Goal: Information Seeking & Learning: Understand process/instructions

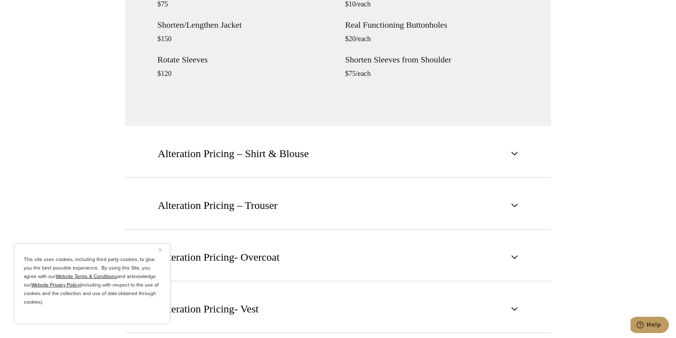
scroll to position [993, 0]
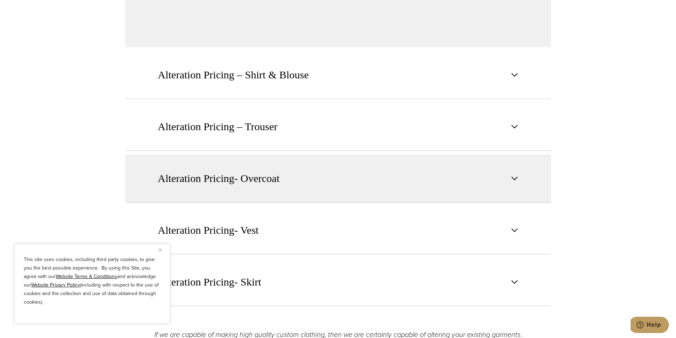
click at [200, 182] on span "Alteration Pricing- Overcoat" at bounding box center [219, 179] width 122 height 16
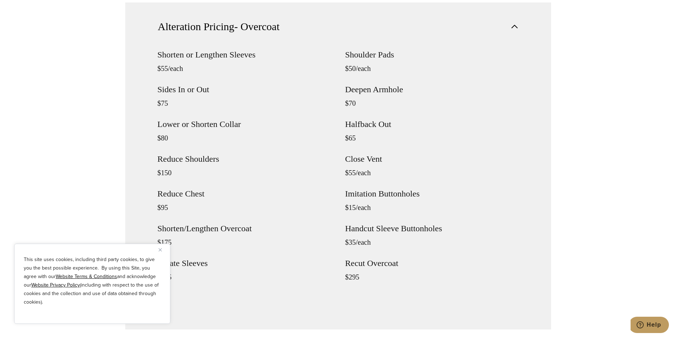
scroll to position [851, 0]
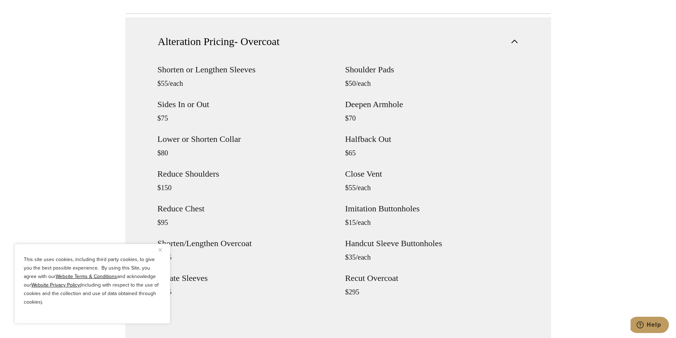
click at [194, 176] on h4 "Reduce Shoulders" at bounding box center [244, 174] width 173 height 9
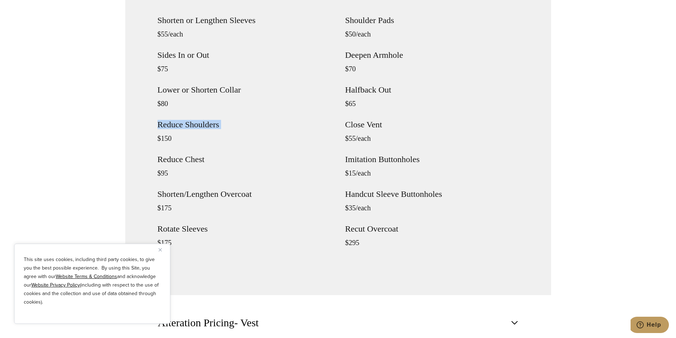
scroll to position [887, 0]
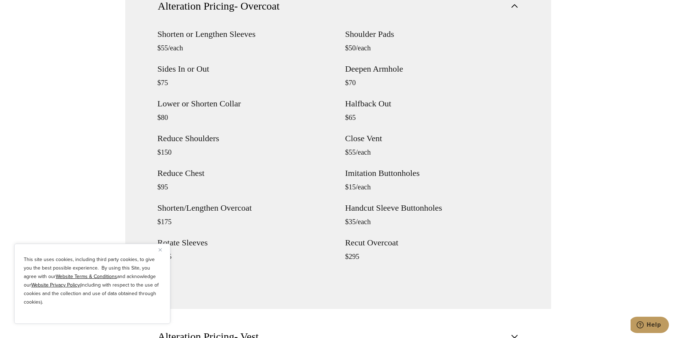
click at [169, 149] on p "$150" at bounding box center [244, 152] width 173 height 9
click at [198, 141] on h4 "Reduce Shoulders" at bounding box center [244, 138] width 173 height 9
drag, startPoint x: 198, startPoint y: 141, endPoint x: 169, endPoint y: 137, distance: 29.8
click at [169, 137] on h4 "Reduce Shoulders" at bounding box center [244, 138] width 173 height 9
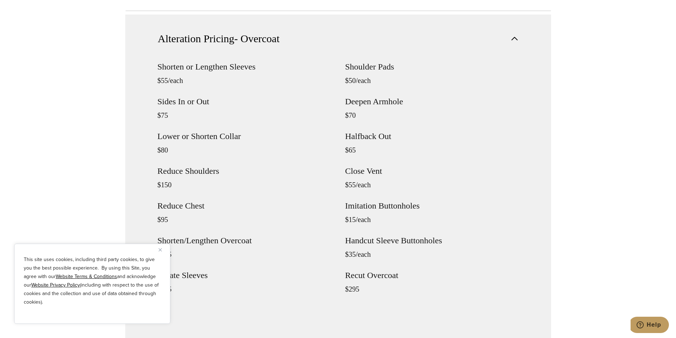
scroll to position [851, 0]
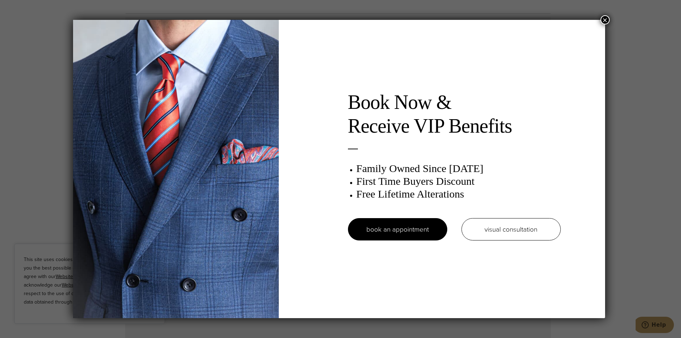
click at [607, 21] on button "×" at bounding box center [605, 19] width 9 height 9
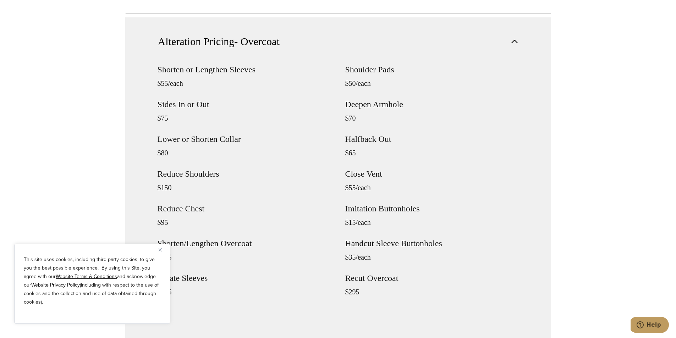
click at [32, 126] on section "Alteration Pricing – Suit & Tuxedo Shorten or Lengthen Sleeves $35/each Sides I…" at bounding box center [338, 163] width 676 height 638
click at [70, 134] on section "Alteration Pricing – Suit & Tuxedo Shorten or Lengthen Sleeves $35/each Sides I…" at bounding box center [338, 163] width 676 height 638
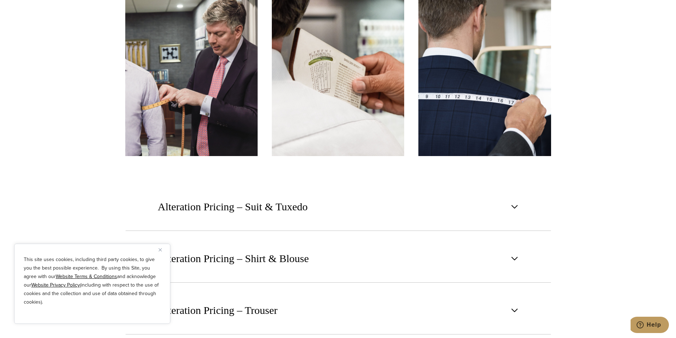
scroll to position [532, 0]
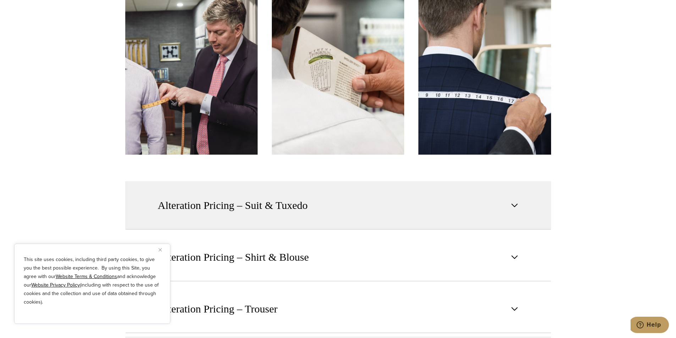
click at [347, 189] on button "Alteration Pricing – Suit & Tuxedo" at bounding box center [338, 205] width 426 height 48
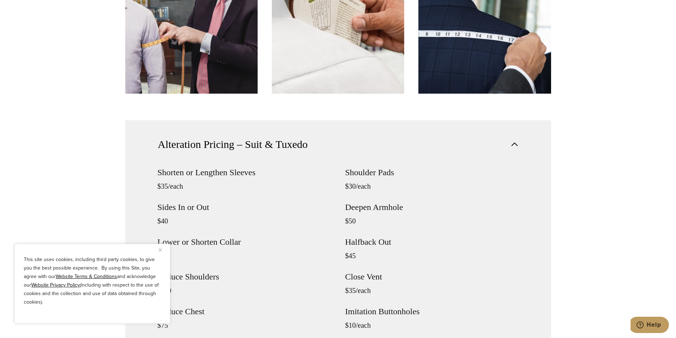
scroll to position [603, 0]
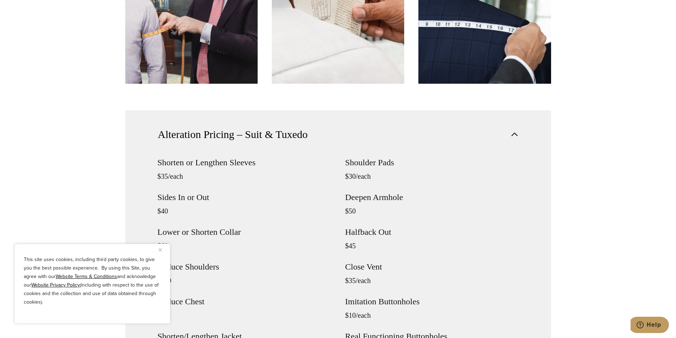
click at [334, 133] on button "Alteration Pricing – Suit & Tuxedo" at bounding box center [338, 134] width 426 height 48
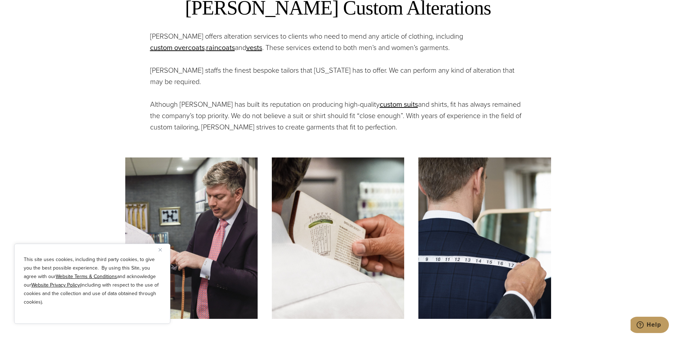
scroll to position [390, 0]
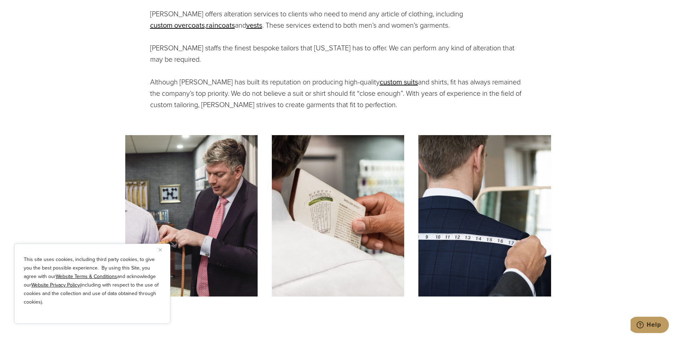
drag, startPoint x: 298, startPoint y: 112, endPoint x: 295, endPoint y: 109, distance: 5.3
drag, startPoint x: 295, startPoint y: 109, endPoint x: 292, endPoint y: 106, distance: 3.8
drag, startPoint x: 292, startPoint y: 106, endPoint x: 271, endPoint y: 97, distance: 23.1
click at [271, 97] on p "Although Alan David has built its reputation on producing high-quality custom s…" at bounding box center [338, 93] width 376 height 34
click at [298, 89] on p "Although Alan David has built its reputation on producing high-quality custom s…" at bounding box center [338, 93] width 376 height 34
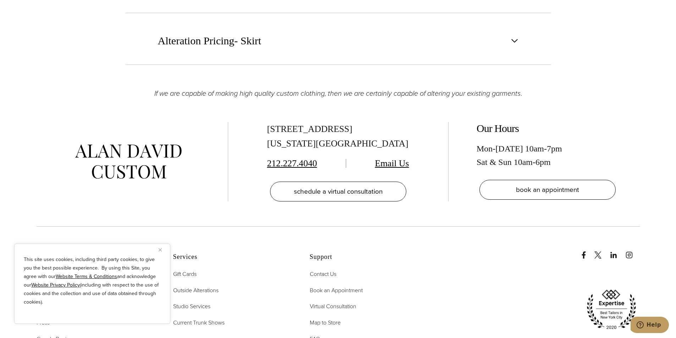
scroll to position [958, 0]
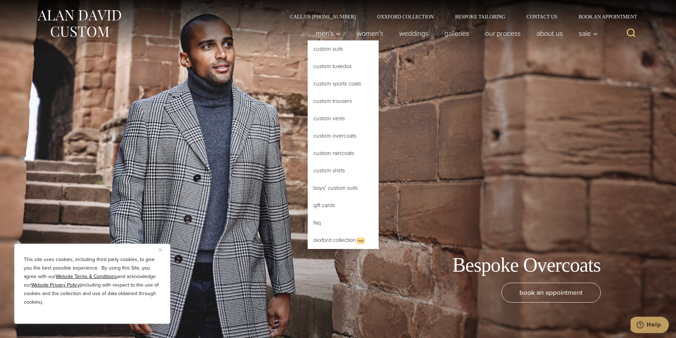
drag, startPoint x: 331, startPoint y: 129, endPoint x: 334, endPoint y: 132, distance: 4.5
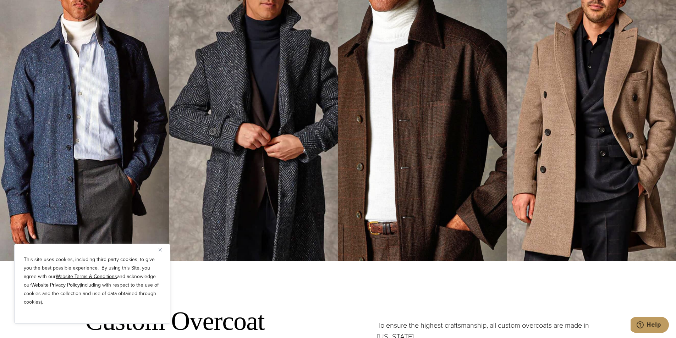
scroll to position [2625, 0]
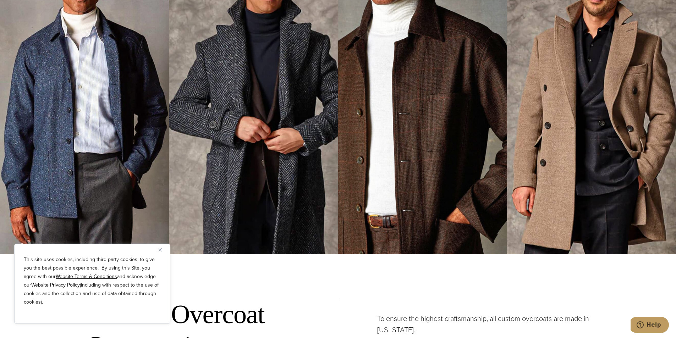
click at [269, 104] on img at bounding box center [253, 123] width 169 height 261
click at [160, 250] on img "Close" at bounding box center [160, 249] width 3 height 3
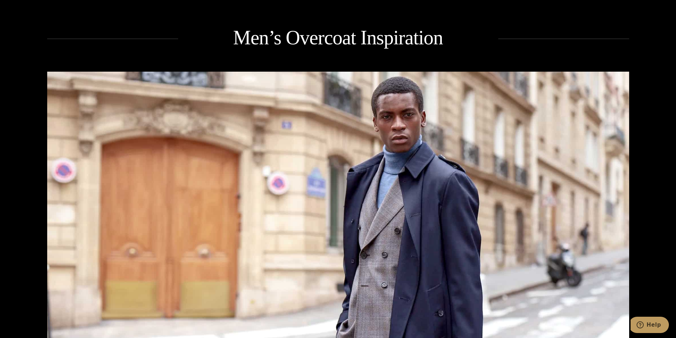
scroll to position [1064, 0]
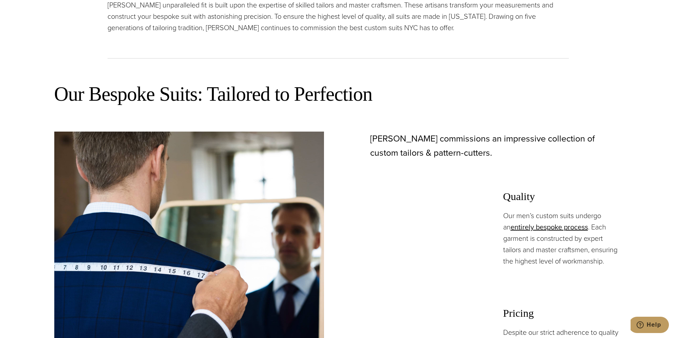
scroll to position [390, 0]
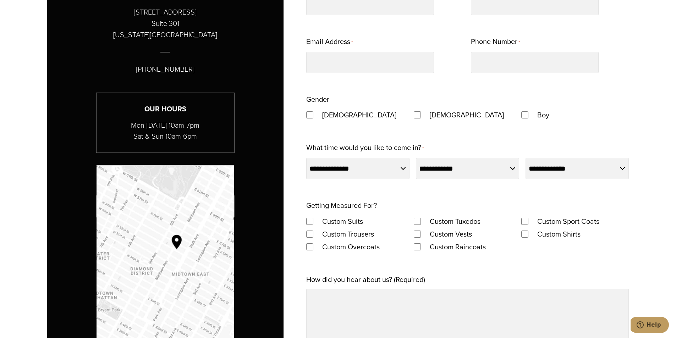
scroll to position [532, 0]
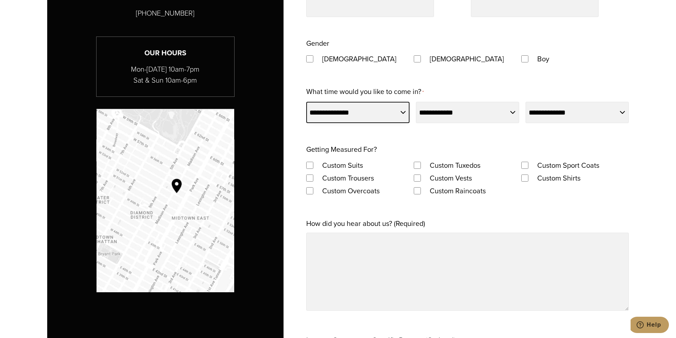
click at [359, 113] on select "**********" at bounding box center [357, 112] width 103 height 21
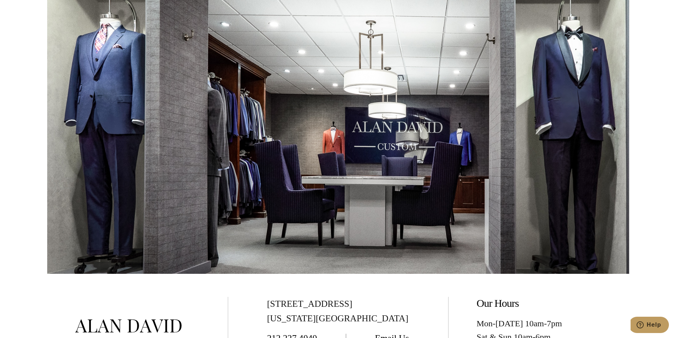
scroll to position [1348, 0]
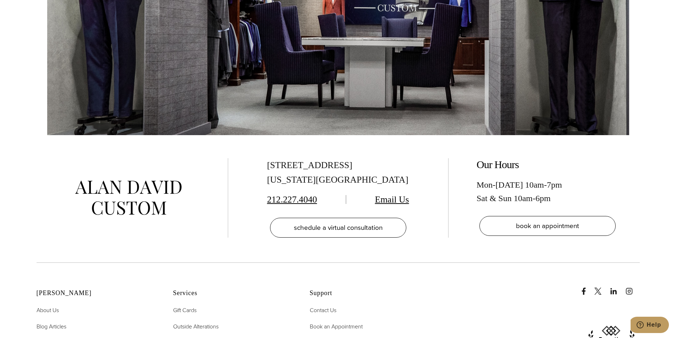
scroll to position [1561, 0]
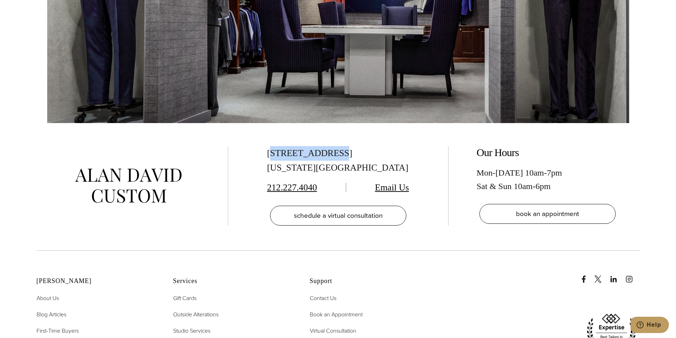
drag, startPoint x: 270, startPoint y: 142, endPoint x: 342, endPoint y: 149, distance: 71.9
click at [337, 148] on div "515 Madison Ave, Suite 301 New York, NY 10022" at bounding box center [338, 160] width 142 height 29
drag, startPoint x: 354, startPoint y: 150, endPoint x: 373, endPoint y: 153, distance: 19.0
click at [373, 153] on div "515 Madison Ave, Suite 301 New York, NY 10022" at bounding box center [338, 160] width 142 height 29
drag, startPoint x: 371, startPoint y: 153, endPoint x: 358, endPoint y: 150, distance: 13.9
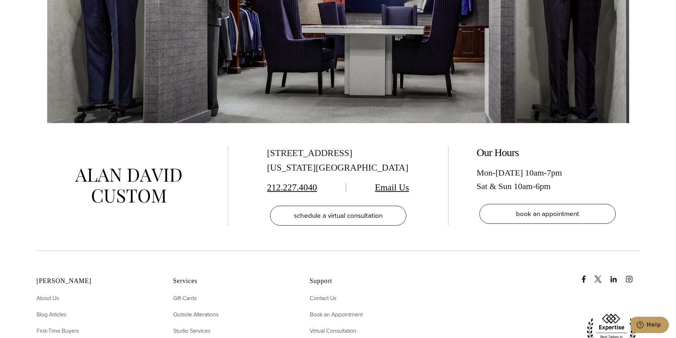
click at [369, 153] on div "515 Madison Ave, Suite 301 New York, NY 10022" at bounding box center [338, 160] width 142 height 29
click at [258, 146] on div "515 Madison Ave, Suite 301 New York, NY 10022 212.227.4040 Email Us schedule a …" at bounding box center [338, 185] width 192 height 79
drag, startPoint x: 275, startPoint y: 143, endPoint x: 392, endPoint y: 158, distance: 117.7
click at [374, 156] on div "515 Madison Ave, Suite 301 New York, NY 10022 212.227.4040 Email Us schedule a …" at bounding box center [338, 185] width 192 height 79
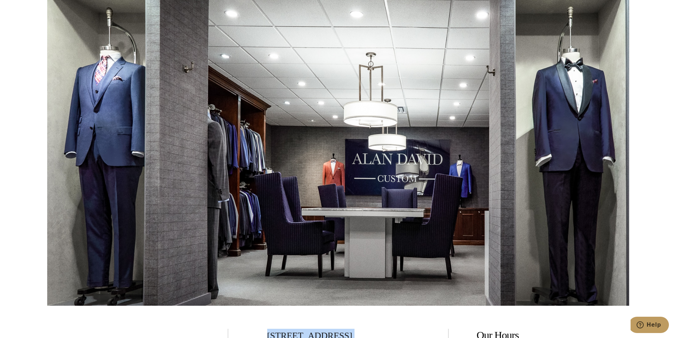
scroll to position [1348, 0]
